Goal: Information Seeking & Learning: Learn about a topic

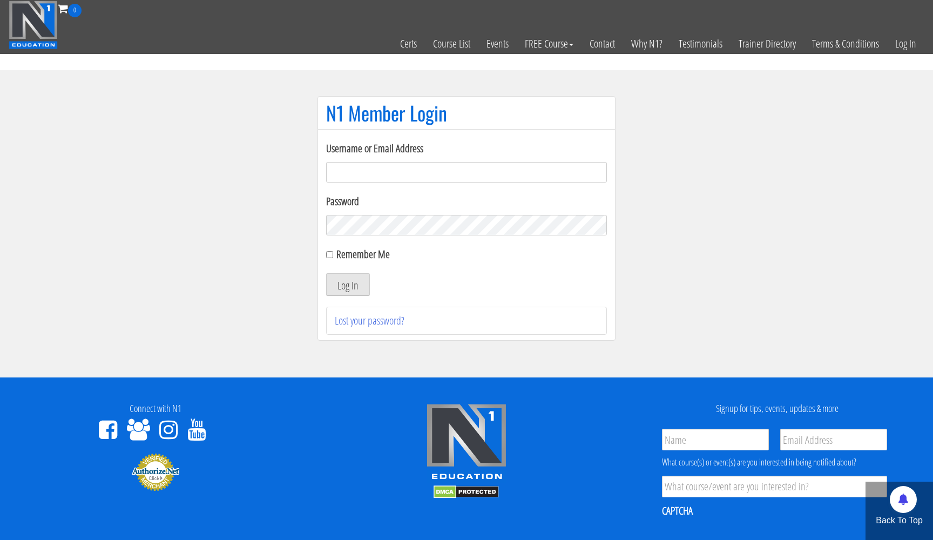
type input "gunjanvirk@gmail.com"
click at [345, 279] on button "Log In" at bounding box center [348, 284] width 44 height 23
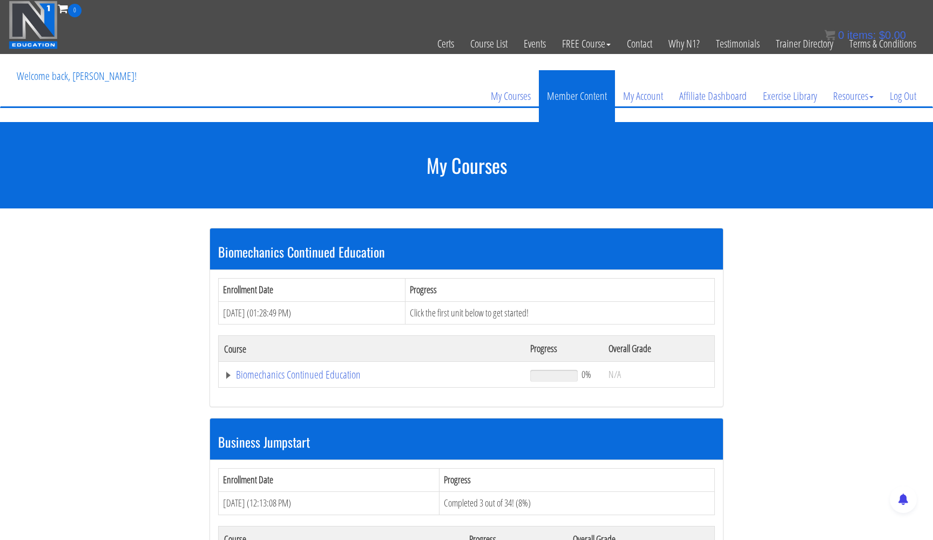
click at [563, 100] on link "Member Content" at bounding box center [577, 96] width 76 height 52
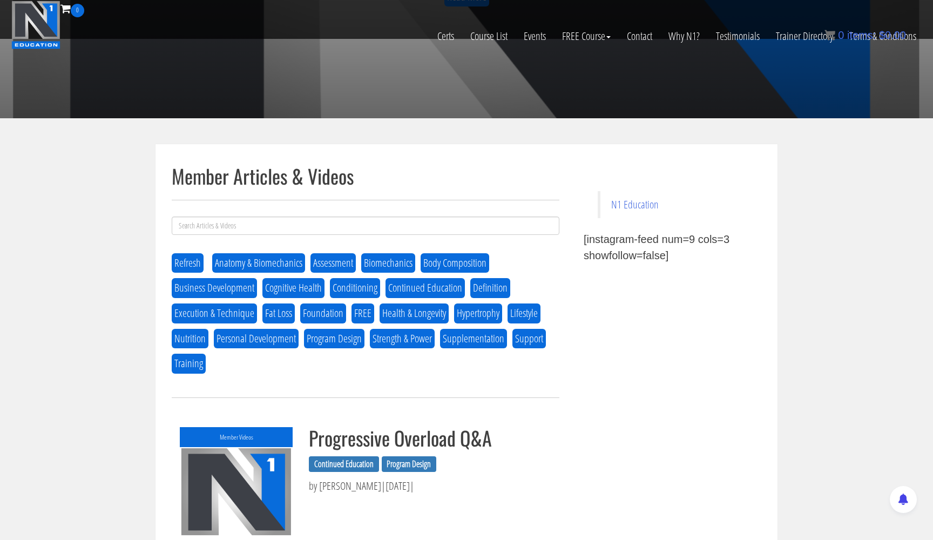
scroll to position [278, 0]
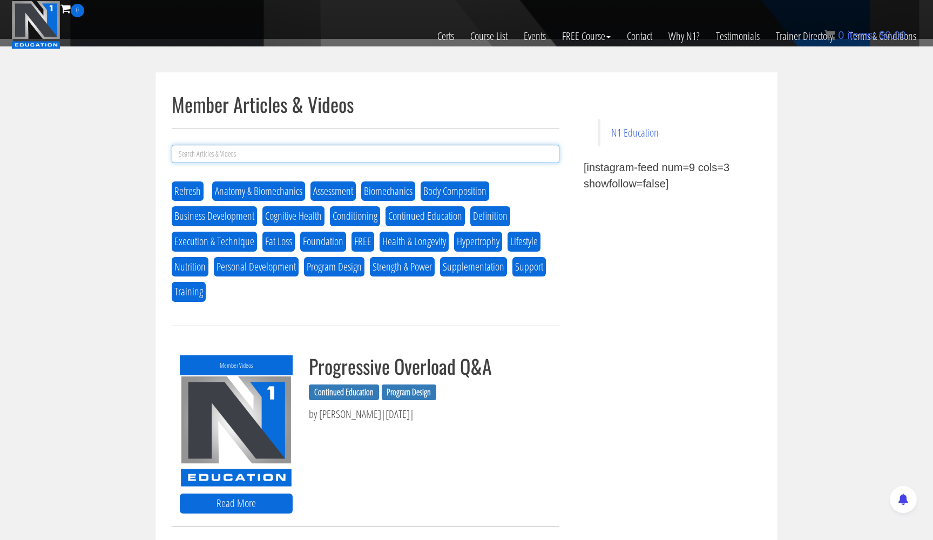
click at [391, 152] on input at bounding box center [366, 154] width 388 height 18
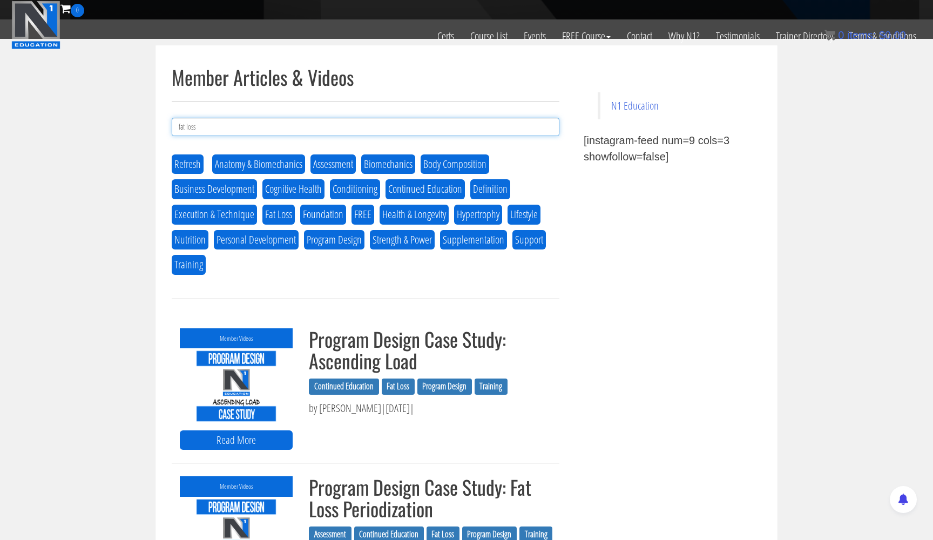
scroll to position [304, 0]
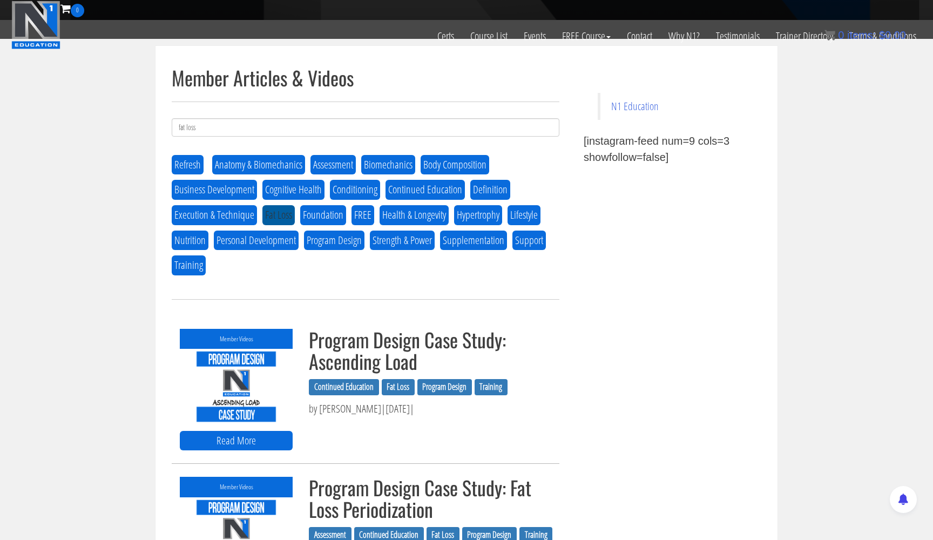
click at [274, 215] on button "Fat Loss" at bounding box center [278, 215] width 32 height 20
click at [271, 208] on button "Fat Loss" at bounding box center [278, 215] width 32 height 20
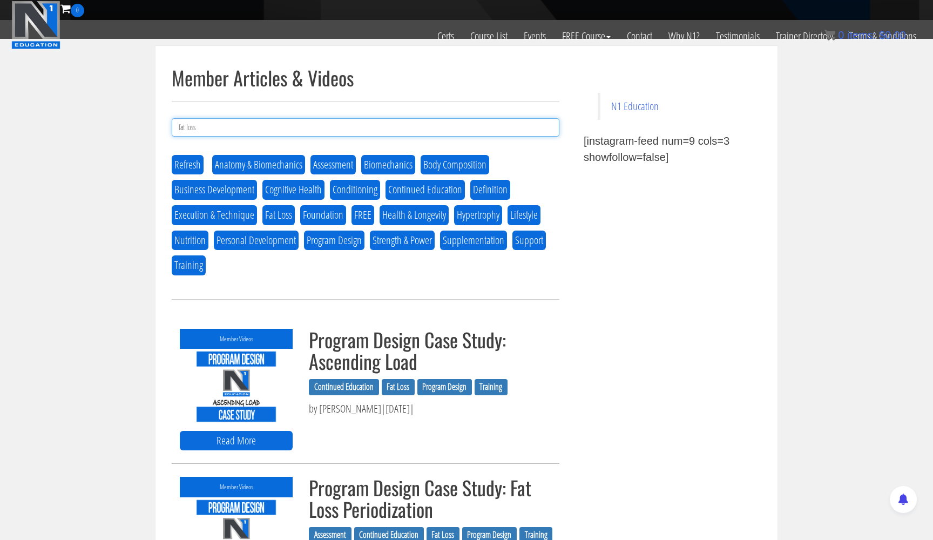
click at [220, 128] on input "fat loss" at bounding box center [366, 127] width 388 height 18
type input "f"
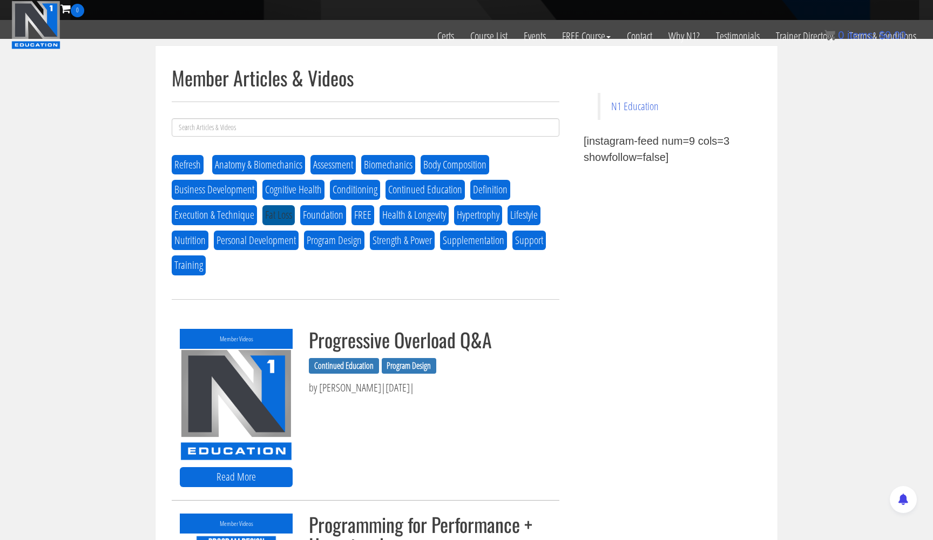
click at [272, 214] on button "Fat Loss" at bounding box center [278, 215] width 32 height 20
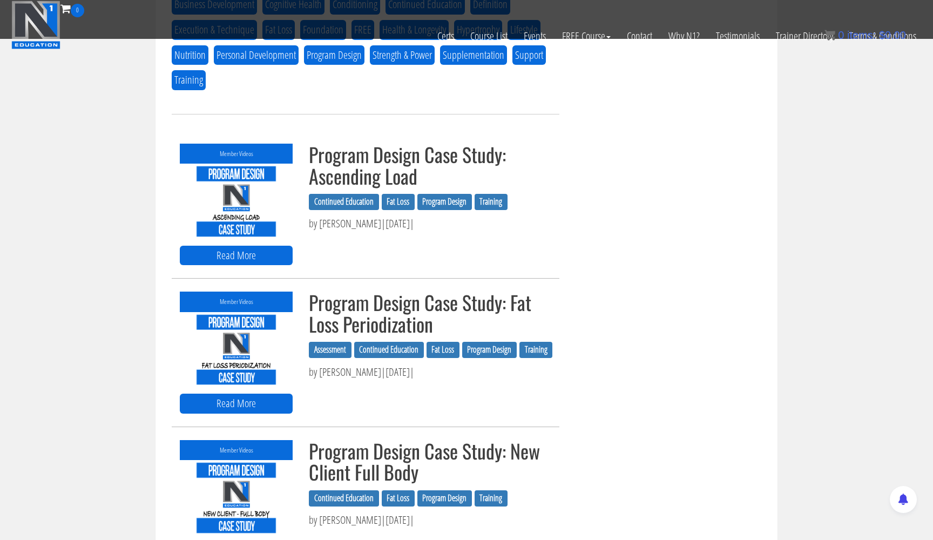
scroll to position [489, 0]
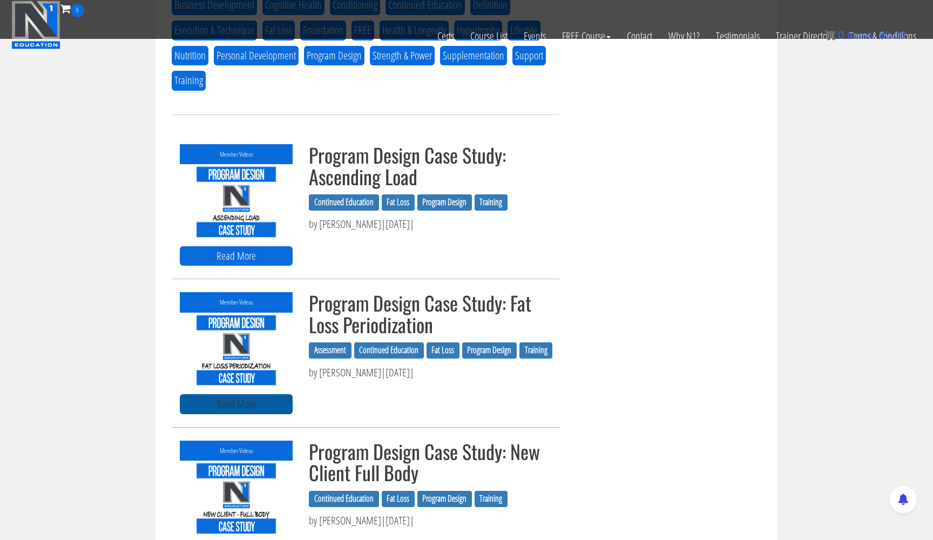
click at [256, 403] on link "Read More" at bounding box center [236, 404] width 113 height 20
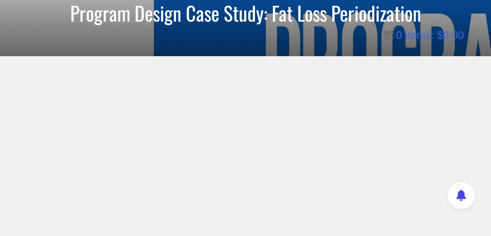
scroll to position [99, 0]
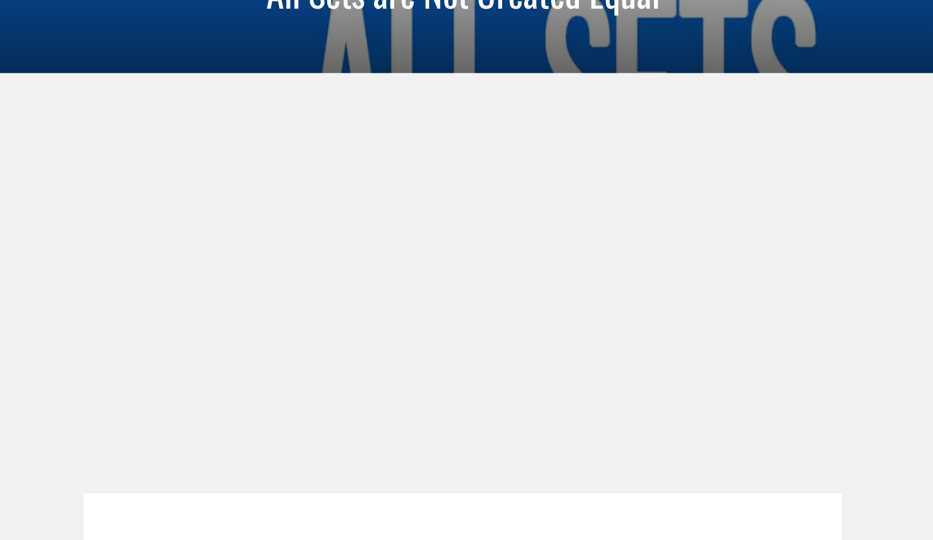
scroll to position [123, 0]
